Goal: Feedback & Contribution: Contribute content

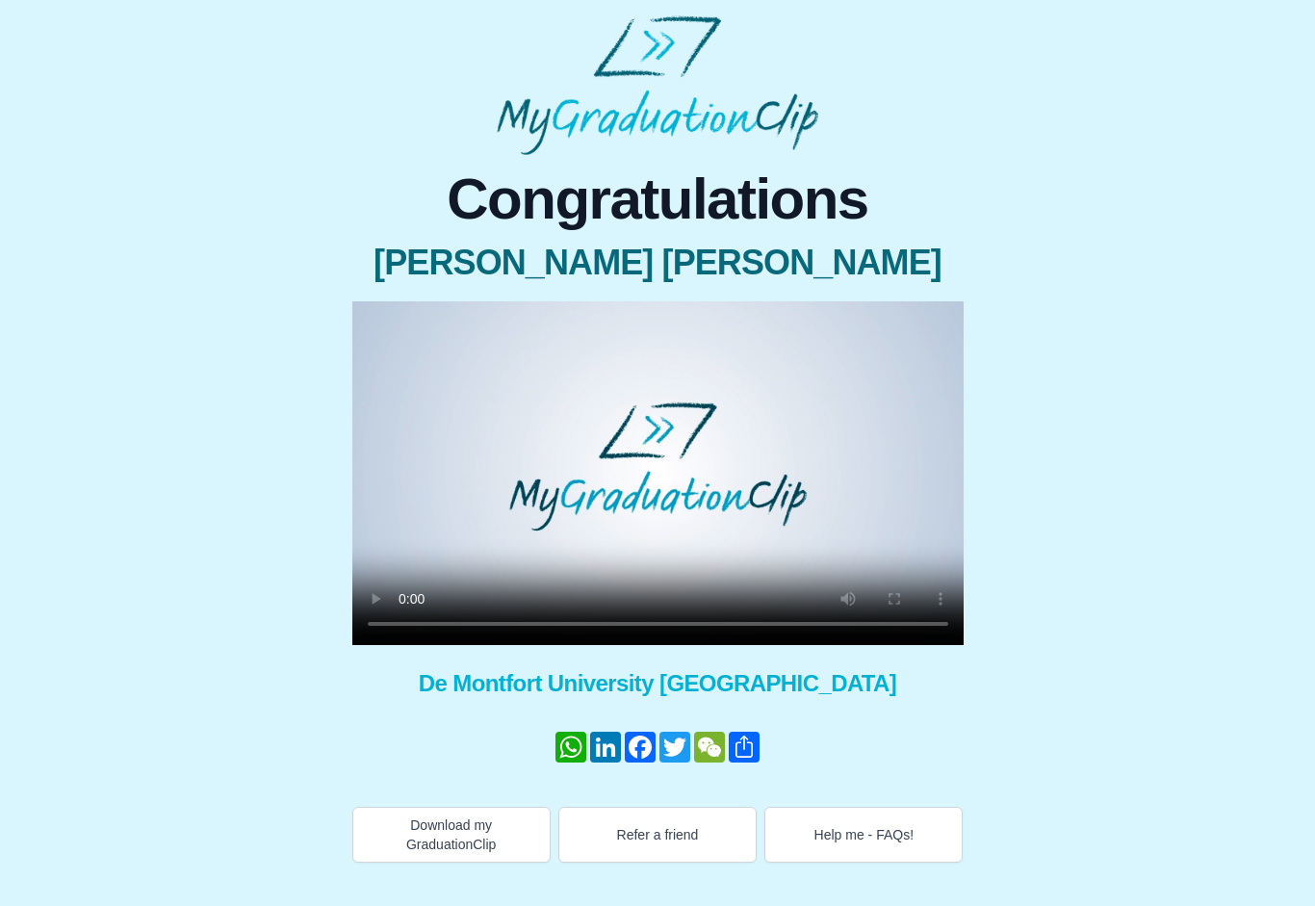
click at [373, 313] on video at bounding box center [657, 473] width 611 height 344
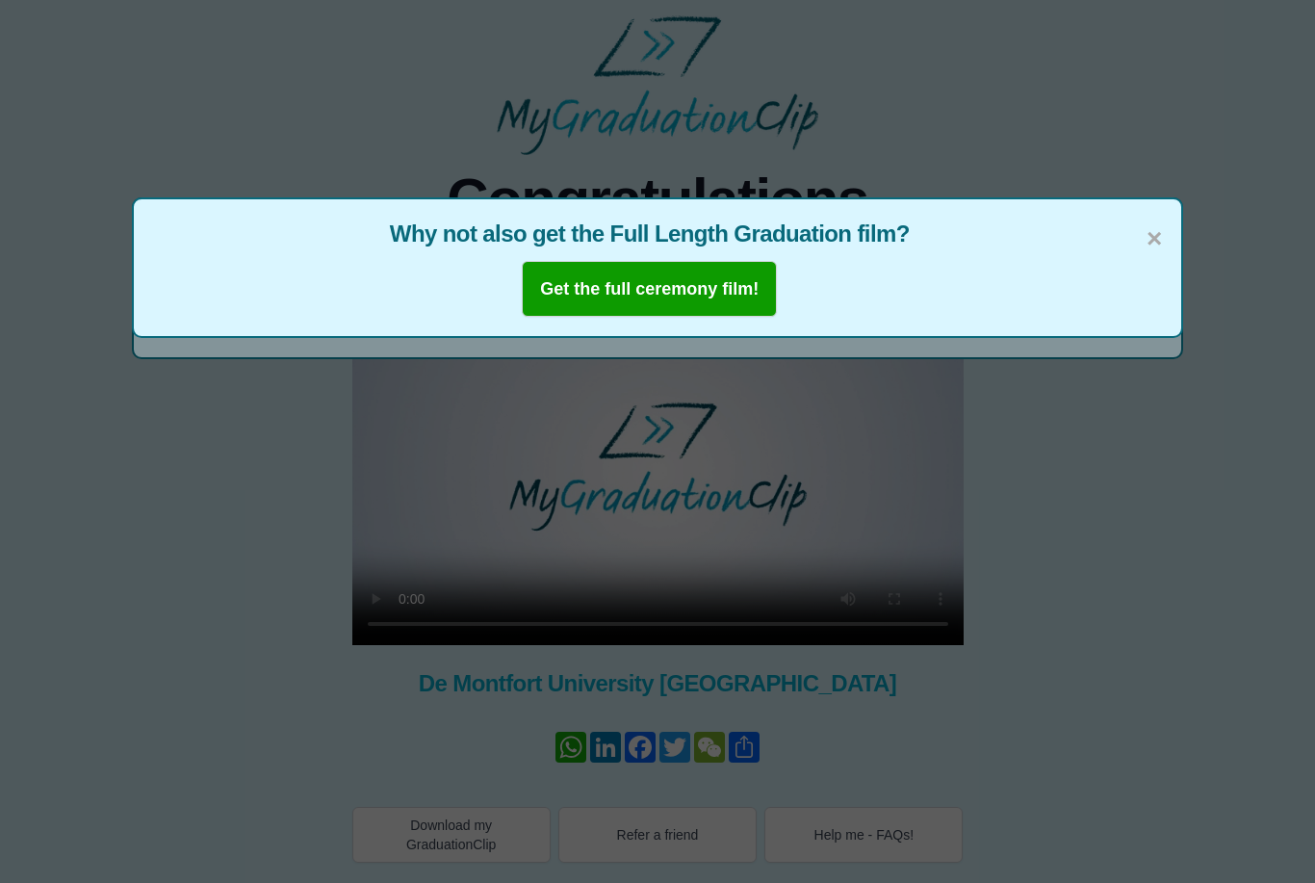
click at [660, 314] on button "Get the full ceremony film!" at bounding box center [649, 289] width 255 height 56
click at [1158, 222] on span "×" at bounding box center [1154, 239] width 15 height 40
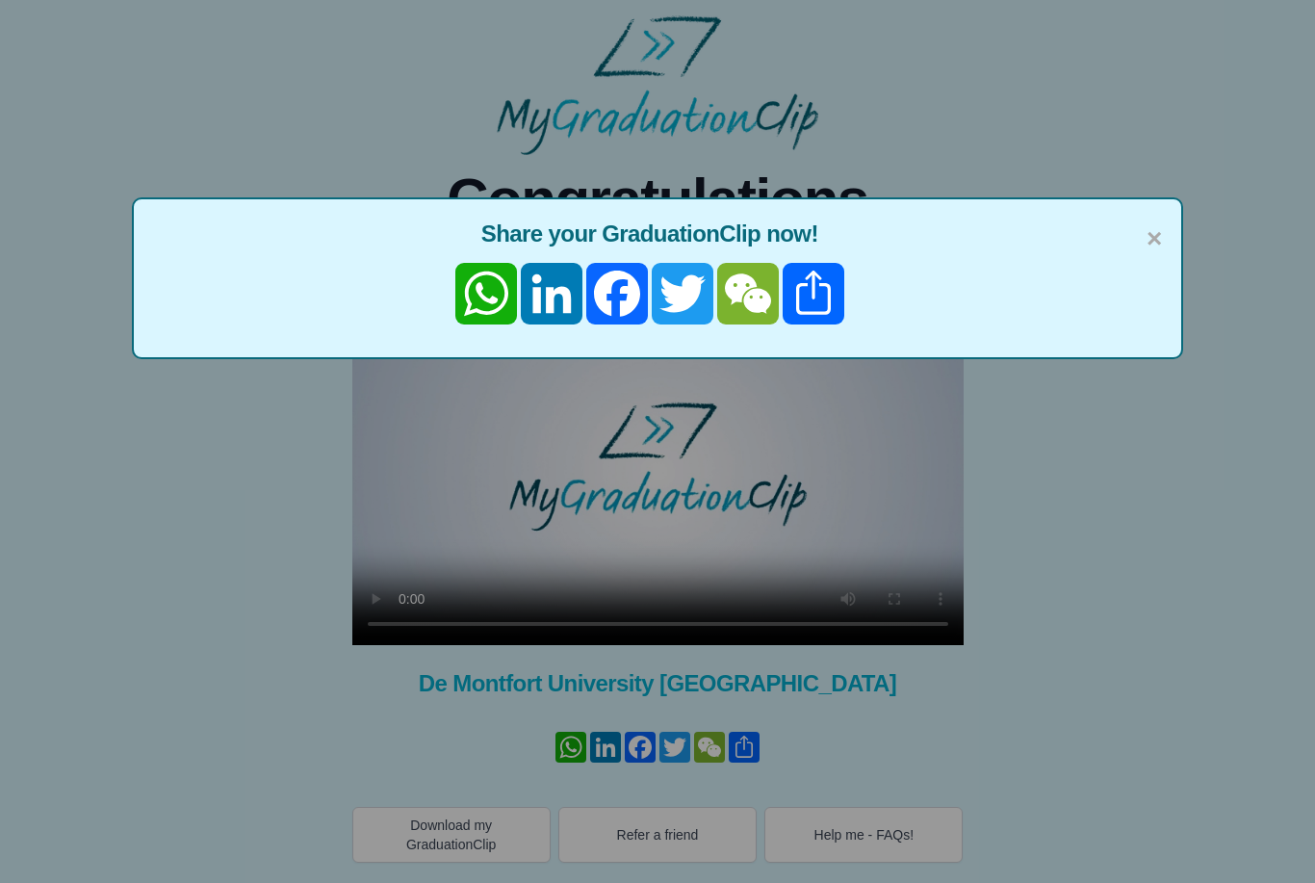
click at [1155, 237] on span "×" at bounding box center [1154, 239] width 15 height 40
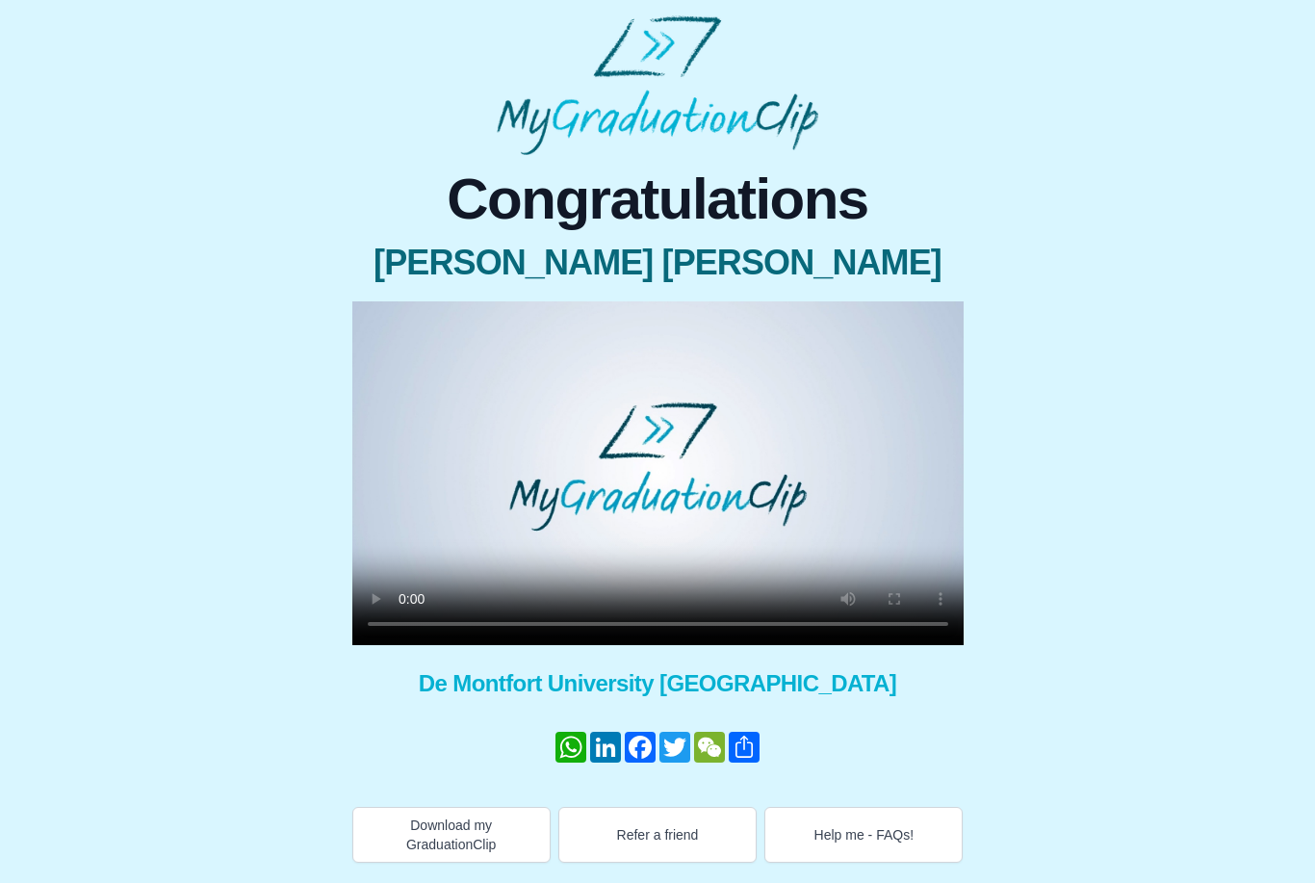
click at [868, 843] on button "Help me - FAQs!" at bounding box center [863, 835] width 198 height 56
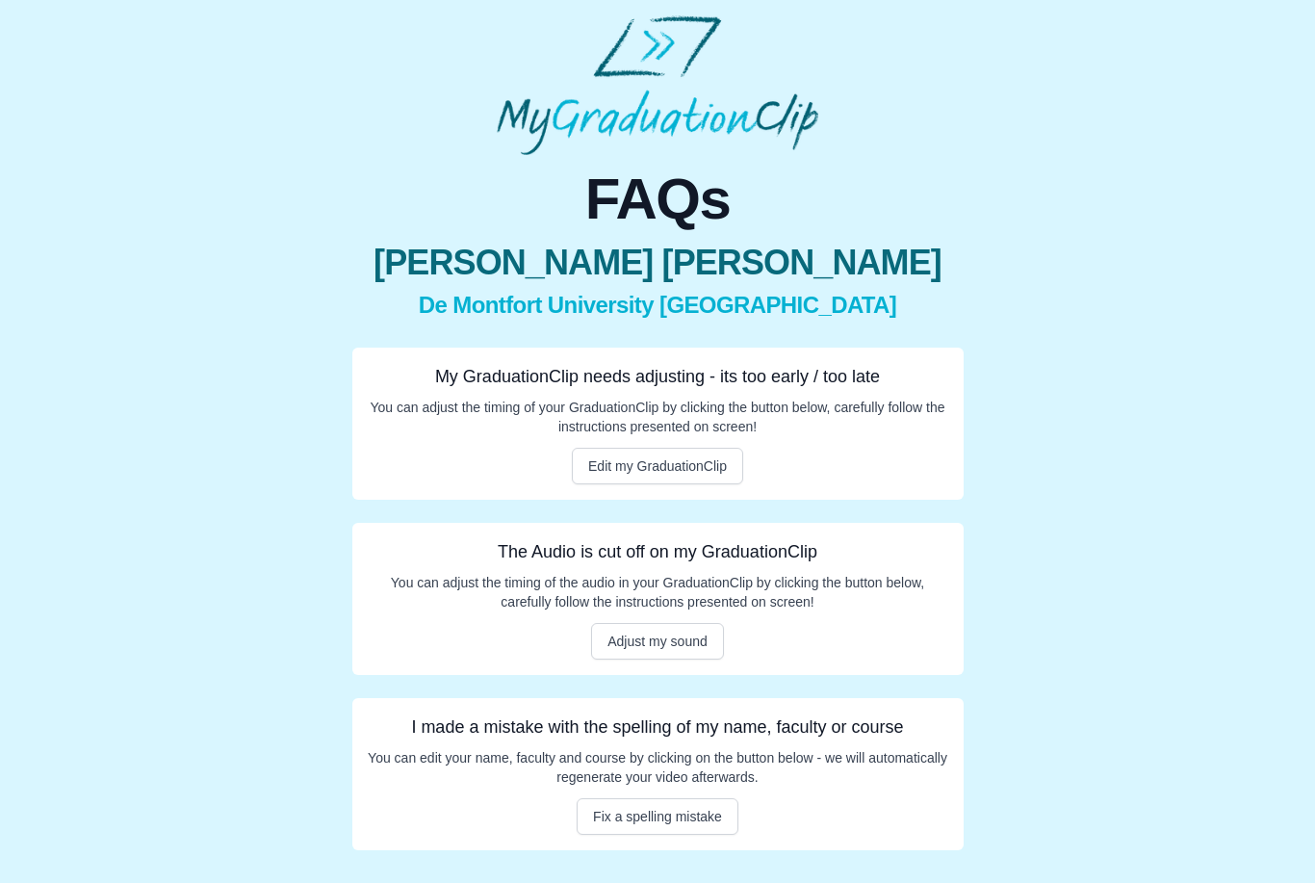
click at [694, 466] on button "Edit my GraduationClip" at bounding box center [657, 466] width 171 height 37
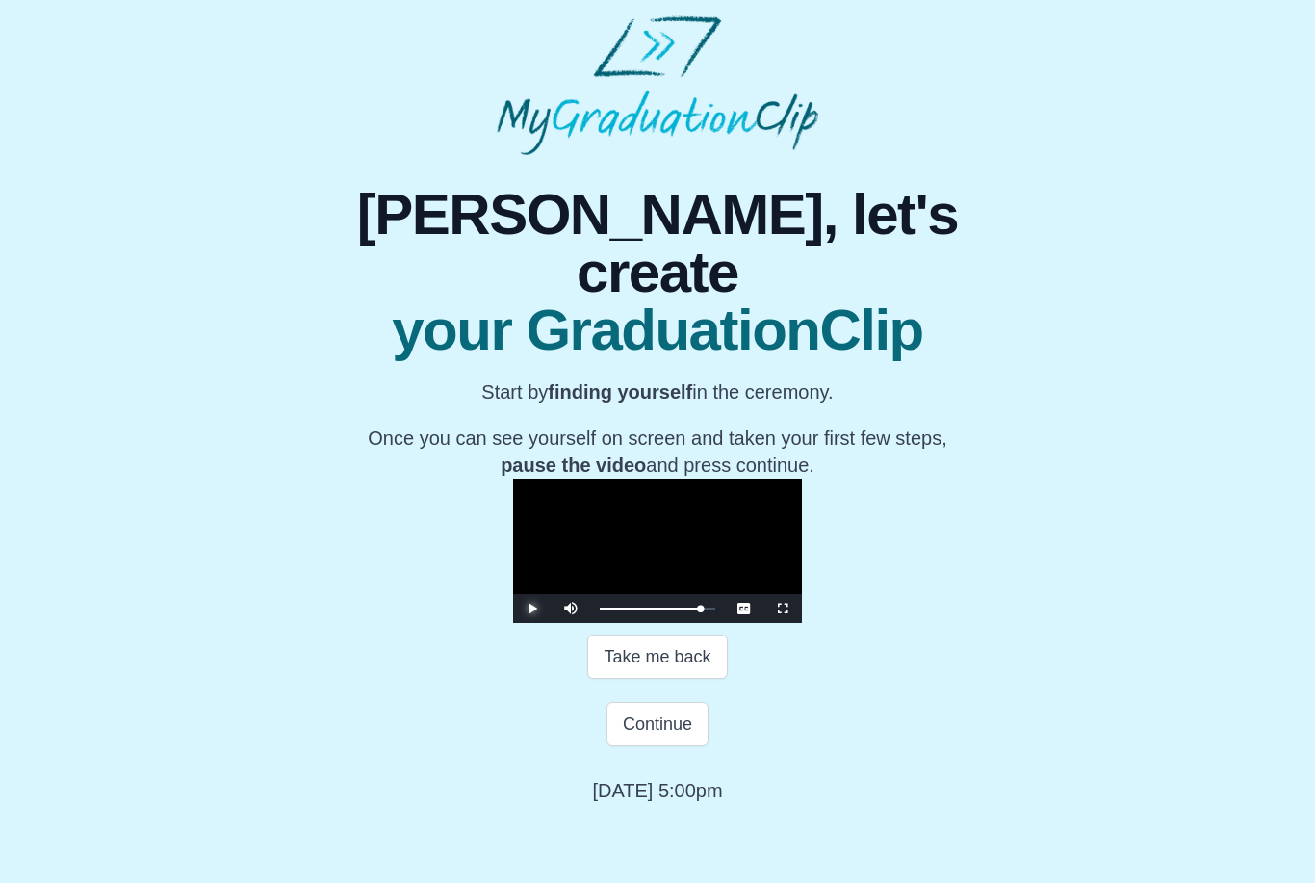
scroll to position [43, 0]
click at [715, 610] on div "Loaded : 0% 29:24 Progress : 0%" at bounding box center [658, 609] width 116 height 3
click at [679, 746] on button "Continue" at bounding box center [658, 724] width 102 height 44
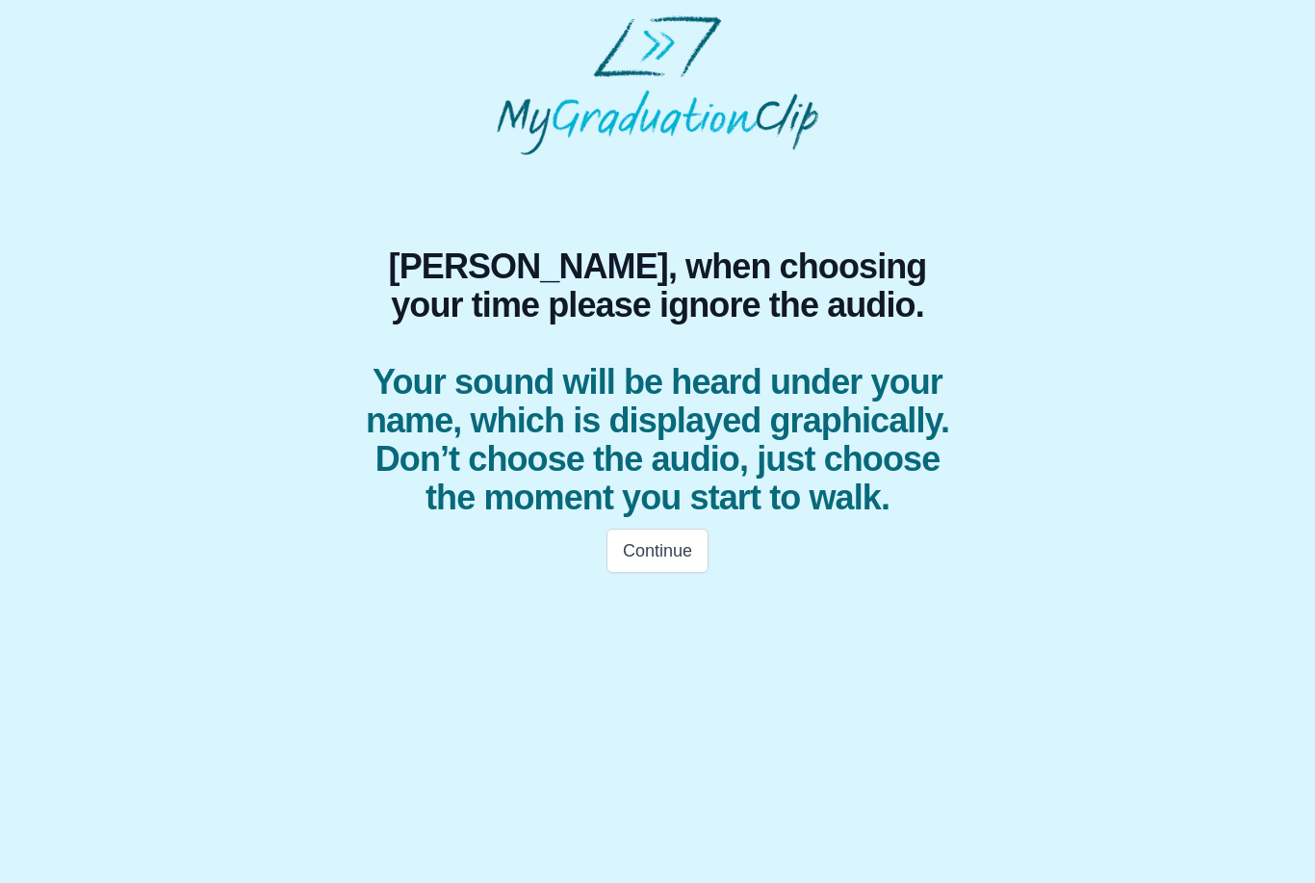
scroll to position [0, 0]
click at [658, 536] on button "Continue" at bounding box center [658, 551] width 102 height 44
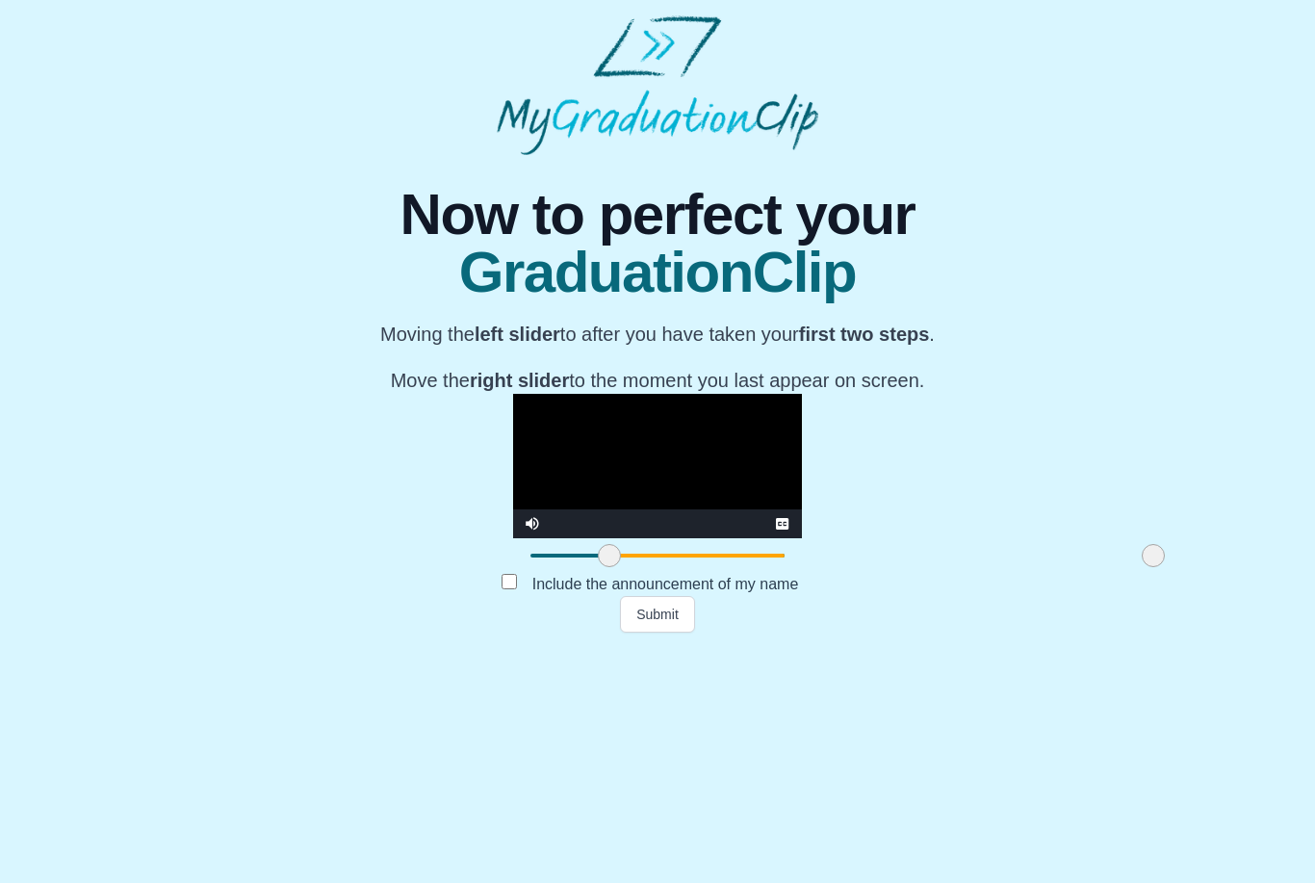
click at [660, 633] on button "Submit" at bounding box center [657, 614] width 75 height 37
